Goal: Task Accomplishment & Management: Complete application form

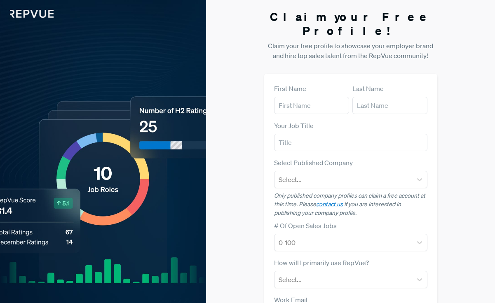
click at [304, 101] on form "First Name Last Name Your Job Title Select Published Company Select... Only pub…" at bounding box center [350, 253] width 153 height 339
click at [311, 97] on input "text" at bounding box center [311, 105] width 75 height 17
type input "[PERSON_NAME]"
type input "Sourcer"
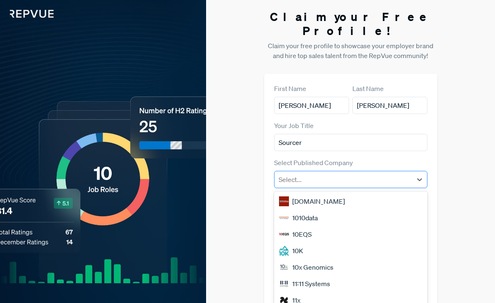
click at [307, 174] on div at bounding box center [342, 180] width 129 height 12
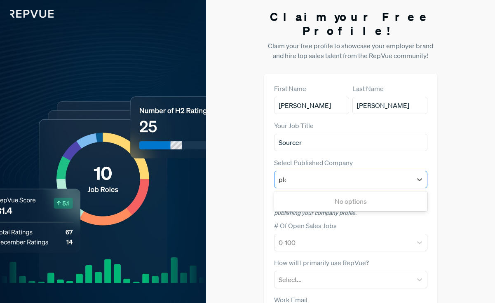
type input "pleo"
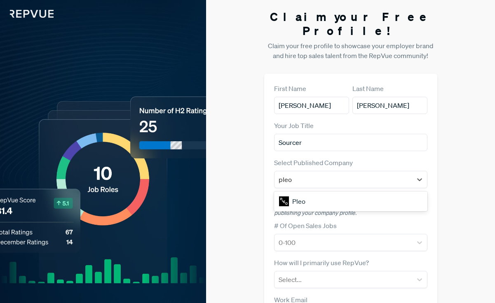
click at [297, 193] on div "Pleo" at bounding box center [350, 201] width 153 height 16
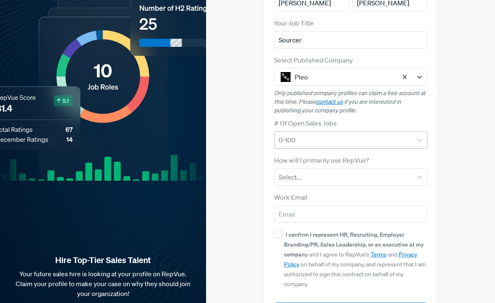
scroll to position [105, 0]
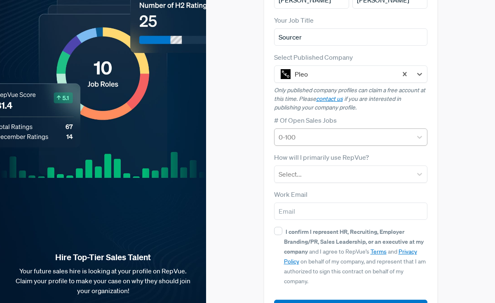
click at [326, 131] on div at bounding box center [342, 137] width 129 height 12
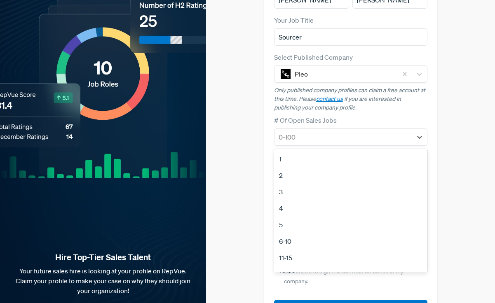
scroll to position [77, 0]
click at [316, 238] on div "100+" at bounding box center [350, 246] width 153 height 16
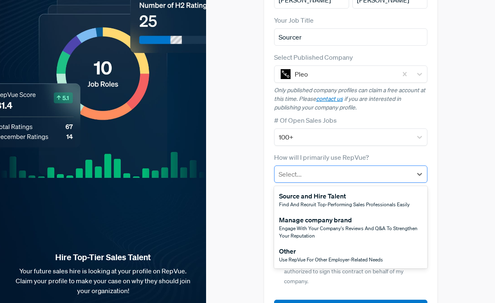
click at [331, 168] on div at bounding box center [342, 174] width 129 height 12
click at [342, 191] on div "Source and Hire Talent" at bounding box center [344, 196] width 131 height 10
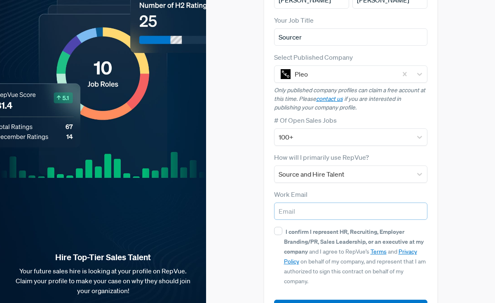
click at [325, 203] on input "email" at bounding box center [350, 211] width 153 height 17
type input "[PERSON_NAME][EMAIL_ADDRESS][DOMAIN_NAME]"
click at [320, 227] on div "I confirm I represent HR, Recruiting, Employer Branding/PR, Sales Leadership, o…" at bounding box center [355, 256] width 143 height 59
click at [282, 227] on input "I confirm I represent HR, Recruiting, Employer Branding/PR, Sales Leadership, o…" at bounding box center [278, 231] width 8 height 8
checkbox input "true"
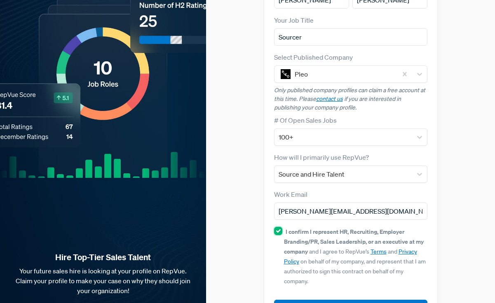
scroll to position [126, 0]
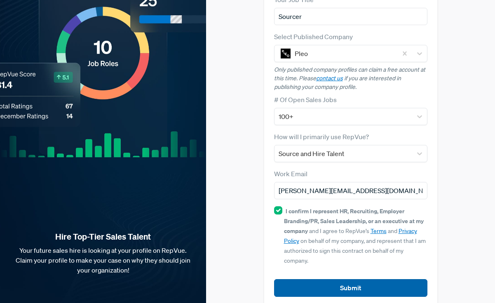
click at [331, 279] on button "Submit" at bounding box center [350, 288] width 153 height 18
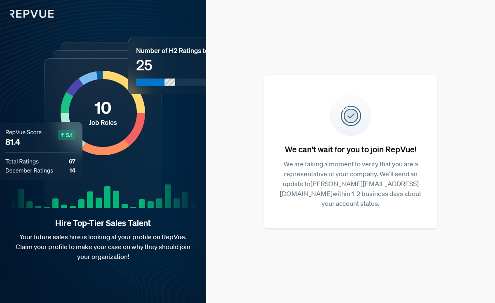
scroll to position [0, 0]
